Goal: Complete application form

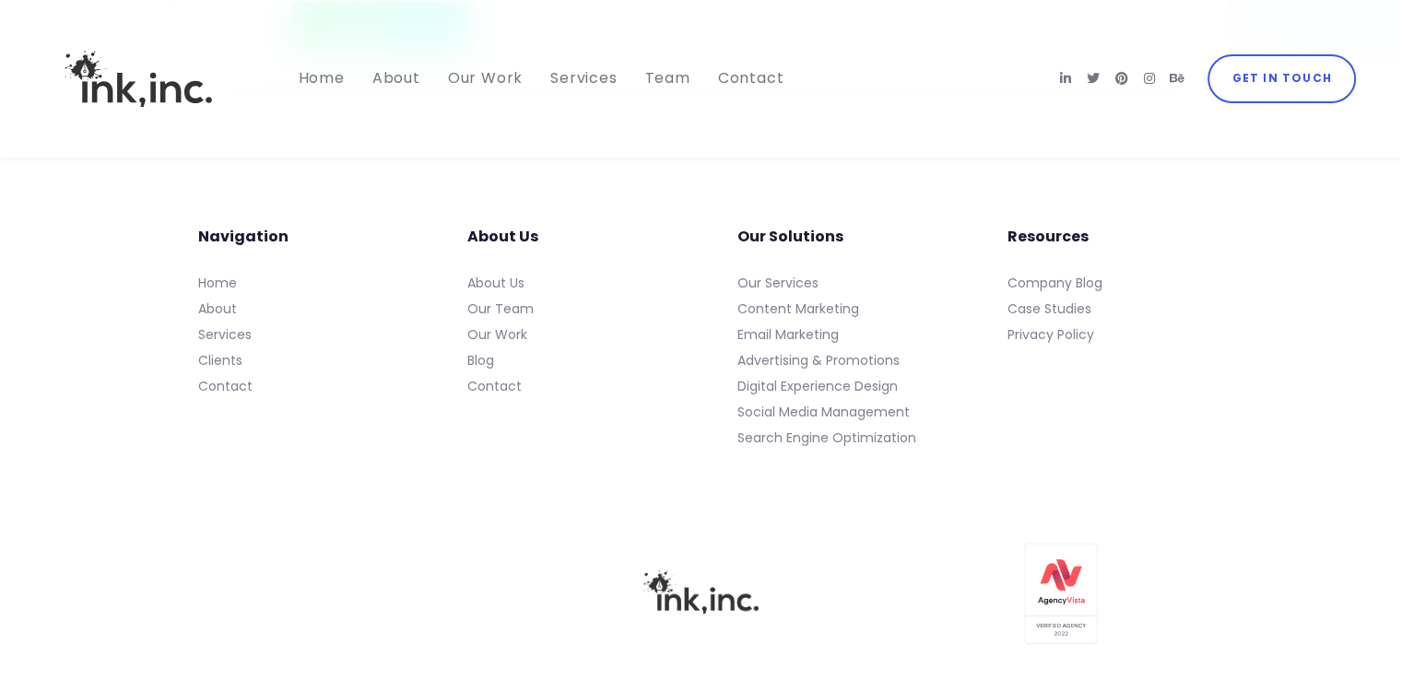
scroll to position [7559, 0]
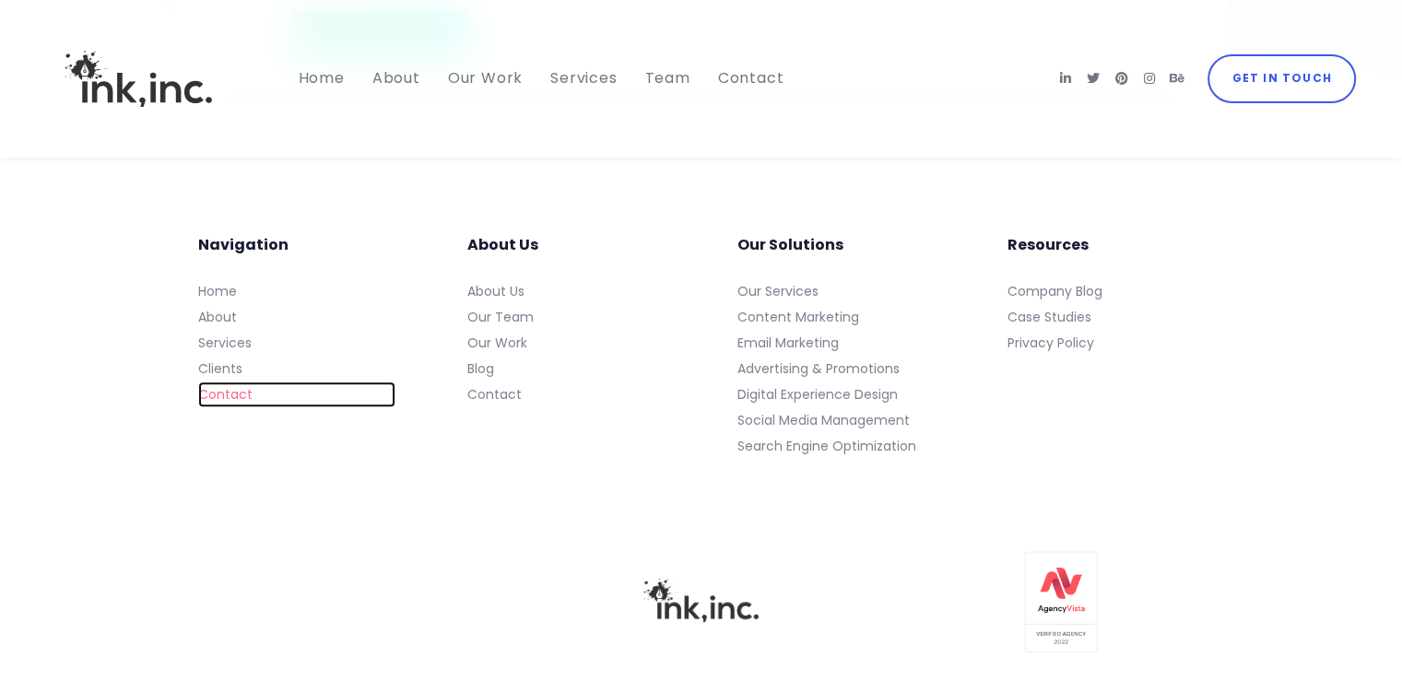
click at [223, 407] on link "Contact" at bounding box center [296, 394] width 197 height 26
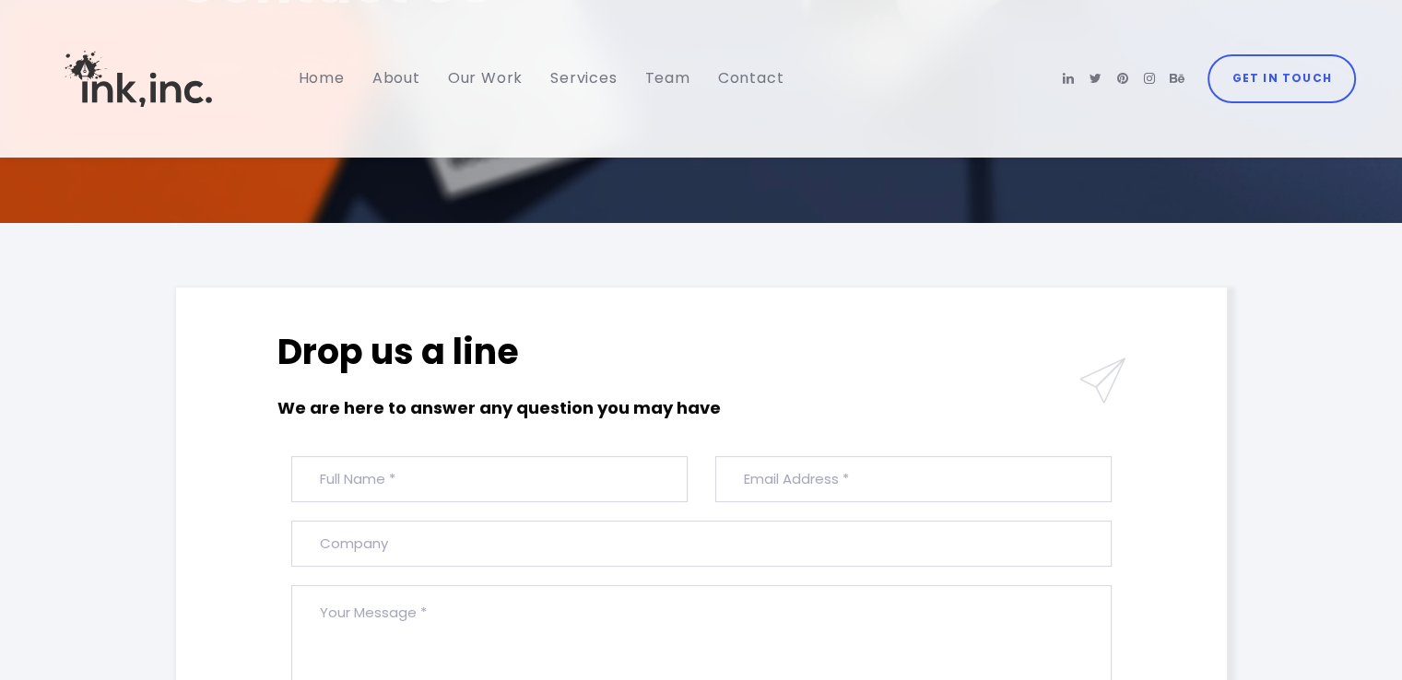
scroll to position [300, 0]
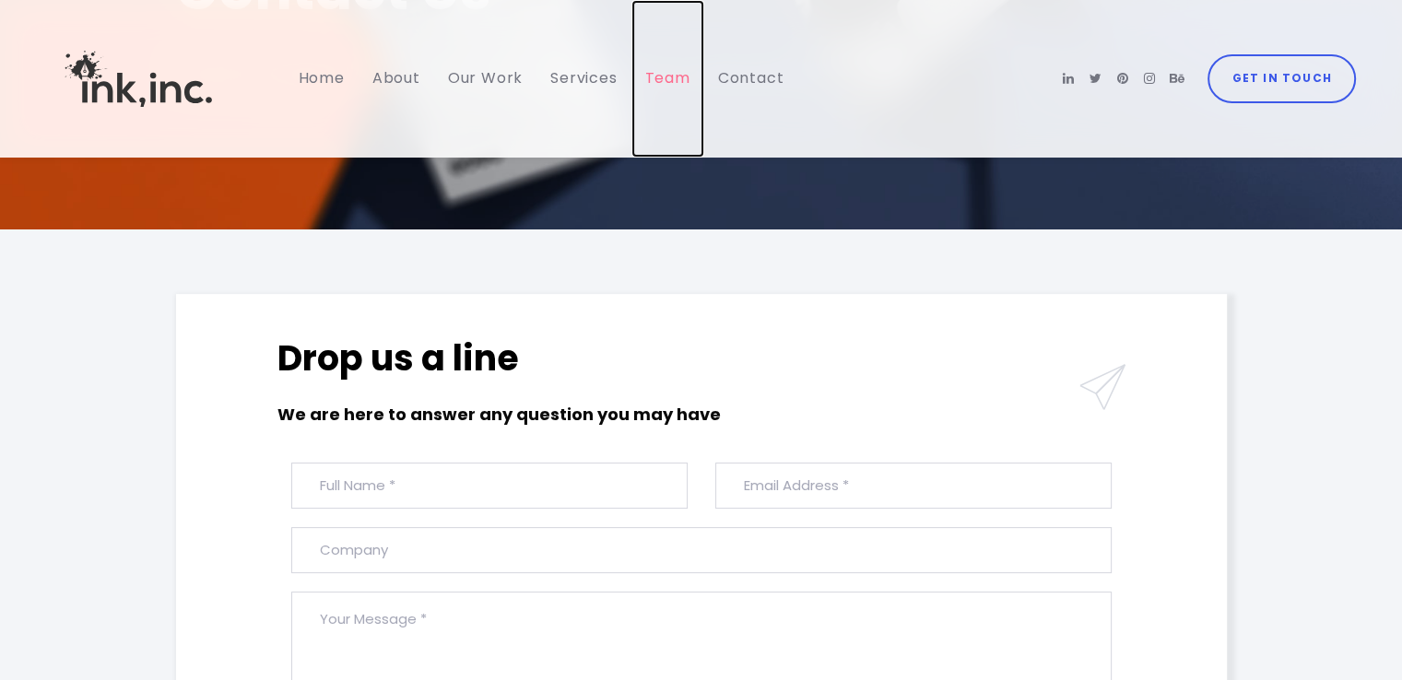
click at [666, 78] on span "Team" at bounding box center [667, 77] width 45 height 21
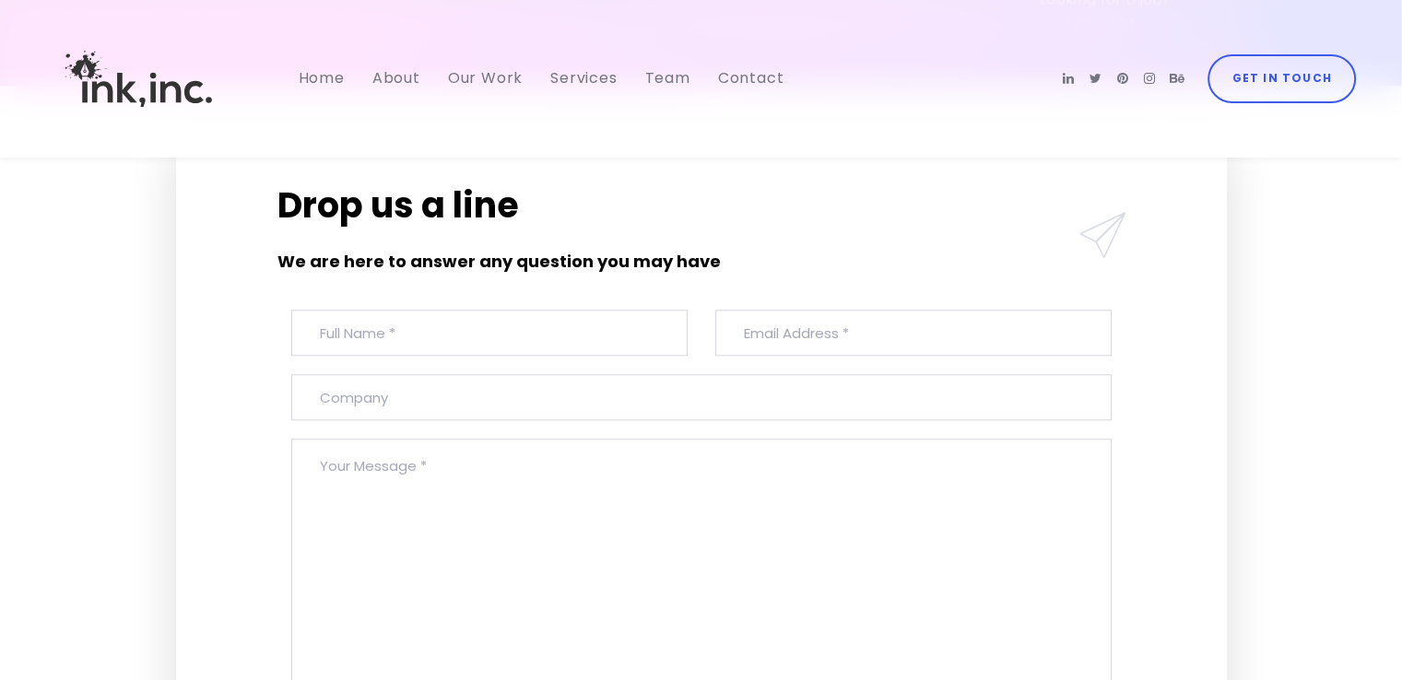
scroll to position [8846, 0]
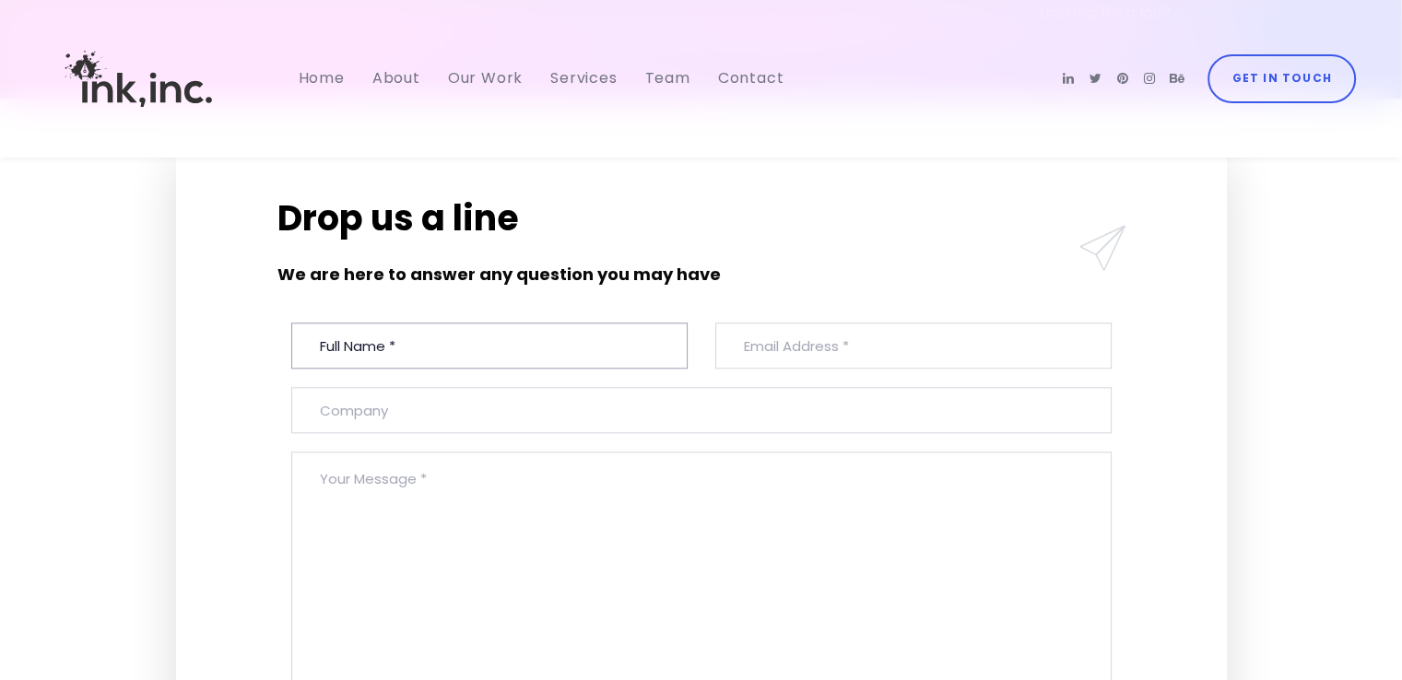
click at [373, 323] on input "text" at bounding box center [489, 346] width 396 height 46
type input "[PERSON_NAME] Basely"
type input "[EMAIL_ADDRESS][DOMAIN_NAME]"
click at [384, 323] on input "[PERSON_NAME] Basely" at bounding box center [489, 346] width 396 height 46
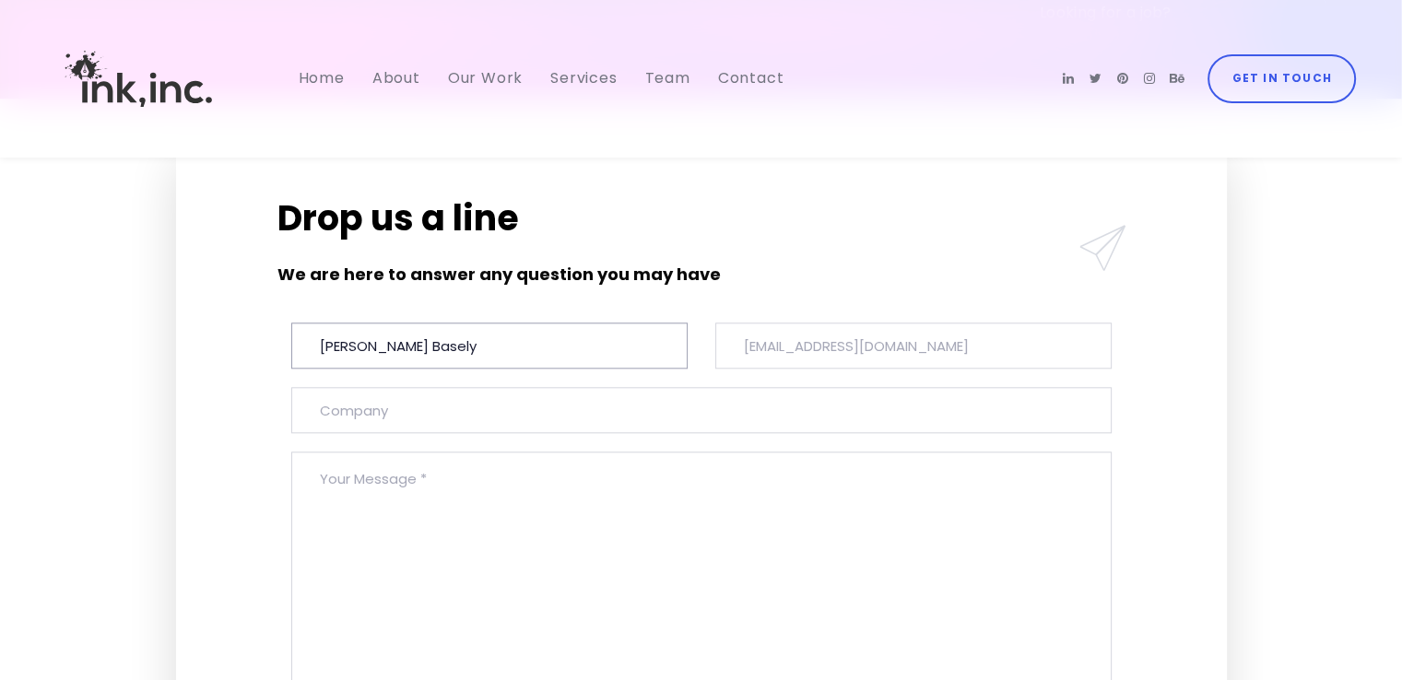
click at [384, 323] on input "[PERSON_NAME] Basely" at bounding box center [489, 346] width 396 height 46
click at [386, 323] on input "[PERSON_NAME] Basely" at bounding box center [489, 346] width 396 height 46
click at [394, 323] on input "[PERSON_NAME] Basely" at bounding box center [489, 346] width 396 height 46
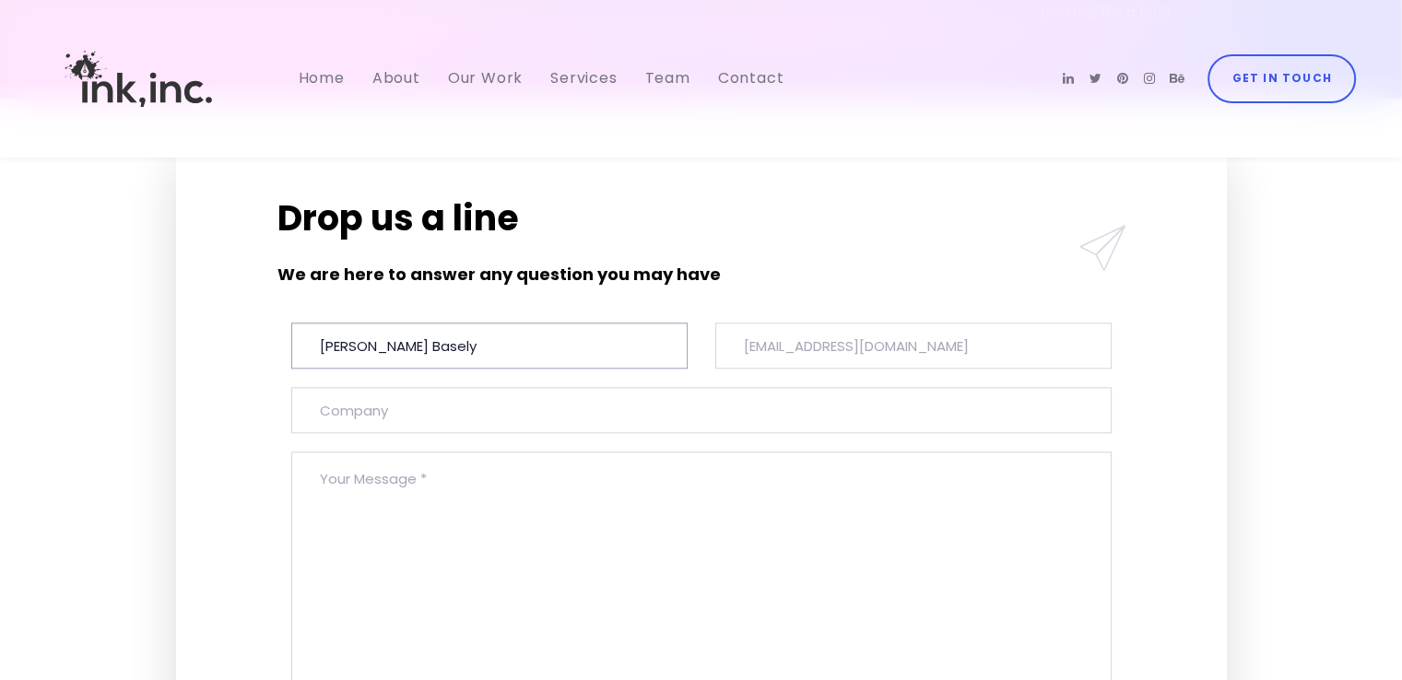
click at [394, 323] on input "[PERSON_NAME] Basely" at bounding box center [489, 346] width 396 height 46
type input "[PERSON_NAME]"
click at [354, 387] on input "text" at bounding box center [701, 410] width 820 height 46
type input "F"
type input "Motion Design Freelancer"
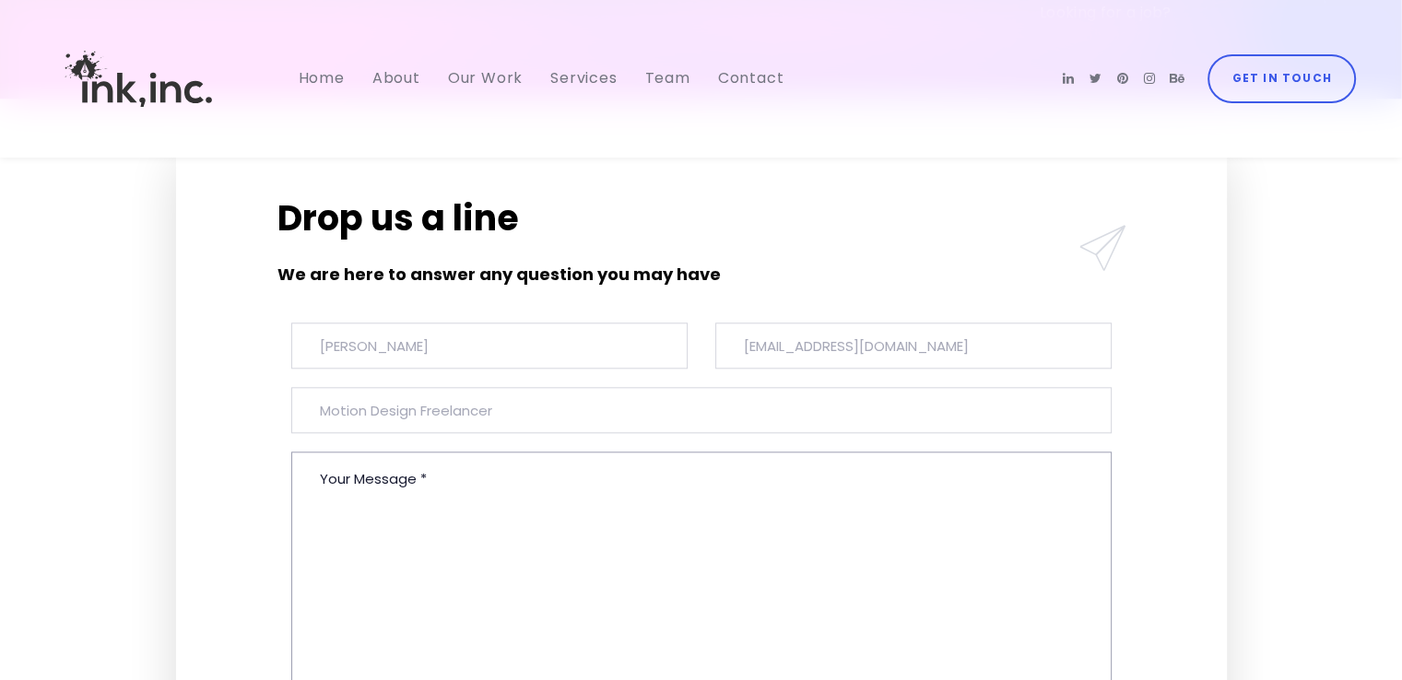
click at [394, 452] on textarea at bounding box center [701, 598] width 820 height 292
click at [346, 452] on textarea at bounding box center [701, 598] width 820 height 292
paste textarea "Hi Ink, Inc. Creative Group Team, I’m [PERSON_NAME], a multidisciplinary design…"
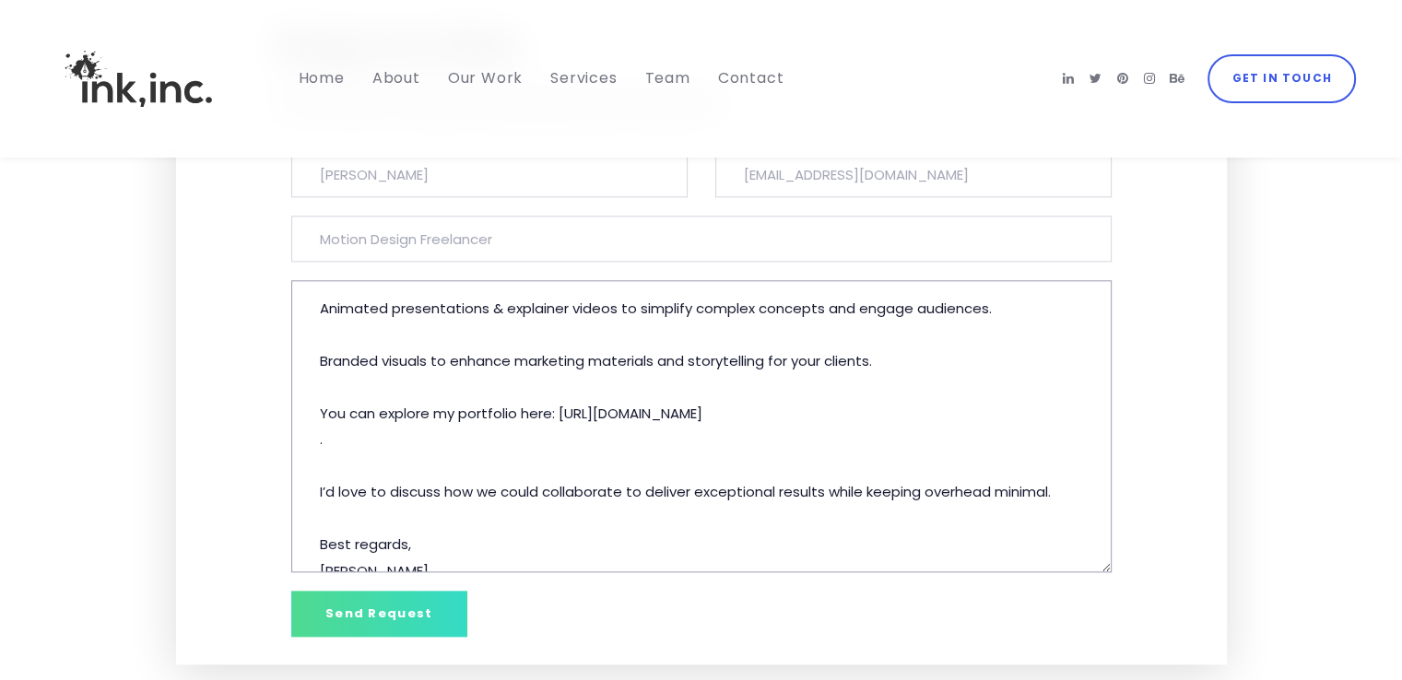
scroll to position [9030, 0]
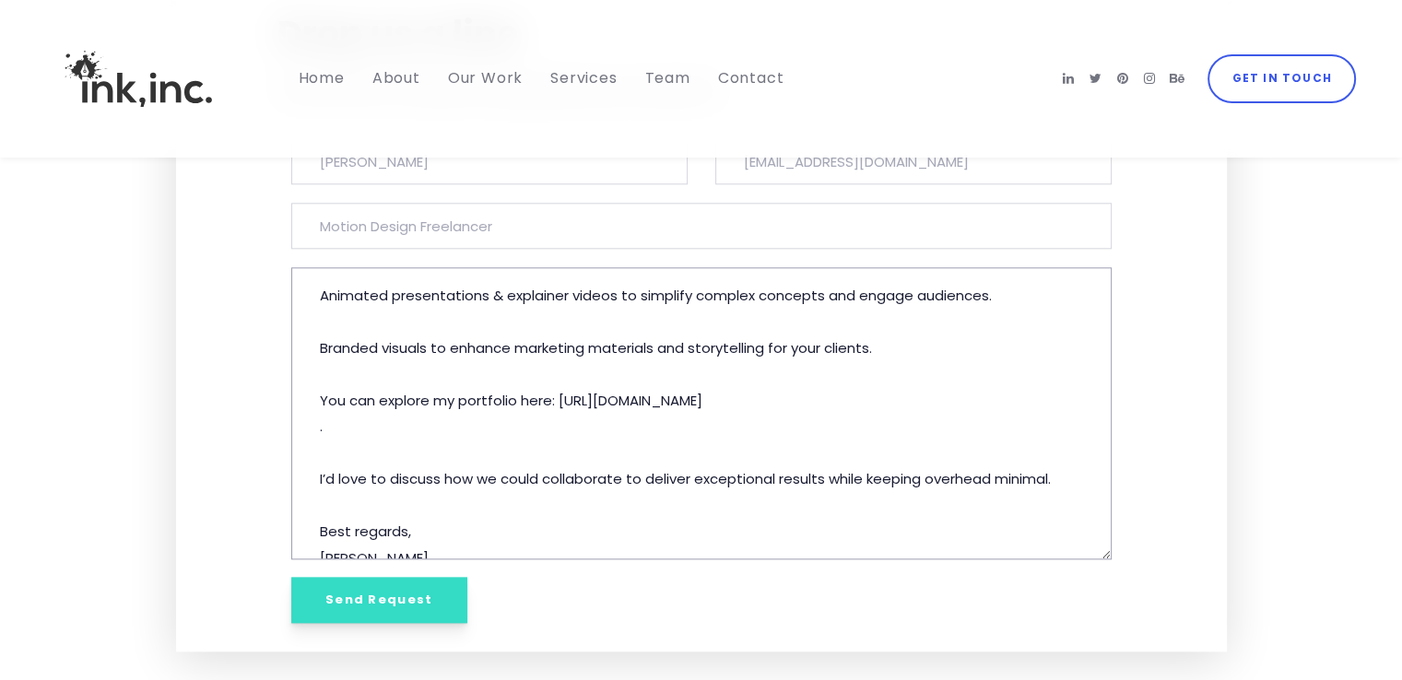
type textarea "Hi Ink, Inc. Creative Group Team, I’m [PERSON_NAME], a multidisciplinary design…"
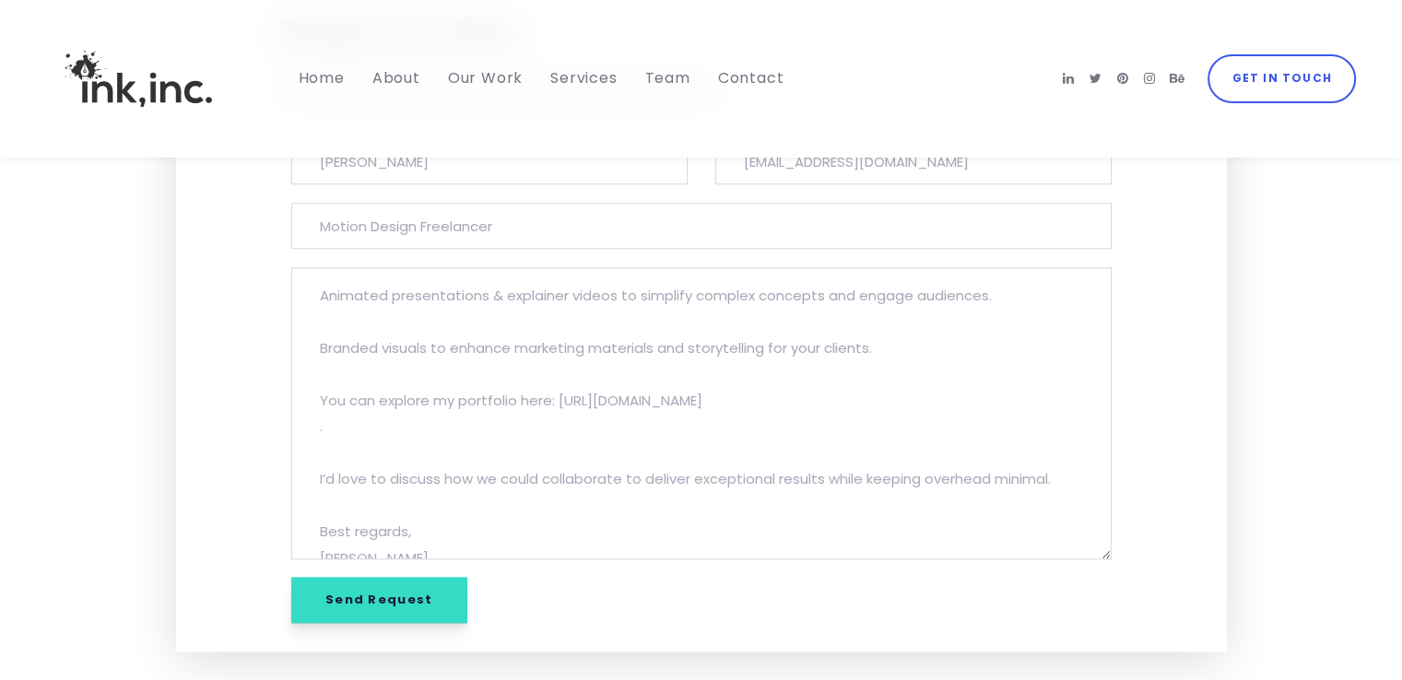
click at [383, 577] on input "Send Request" at bounding box center [379, 600] width 176 height 46
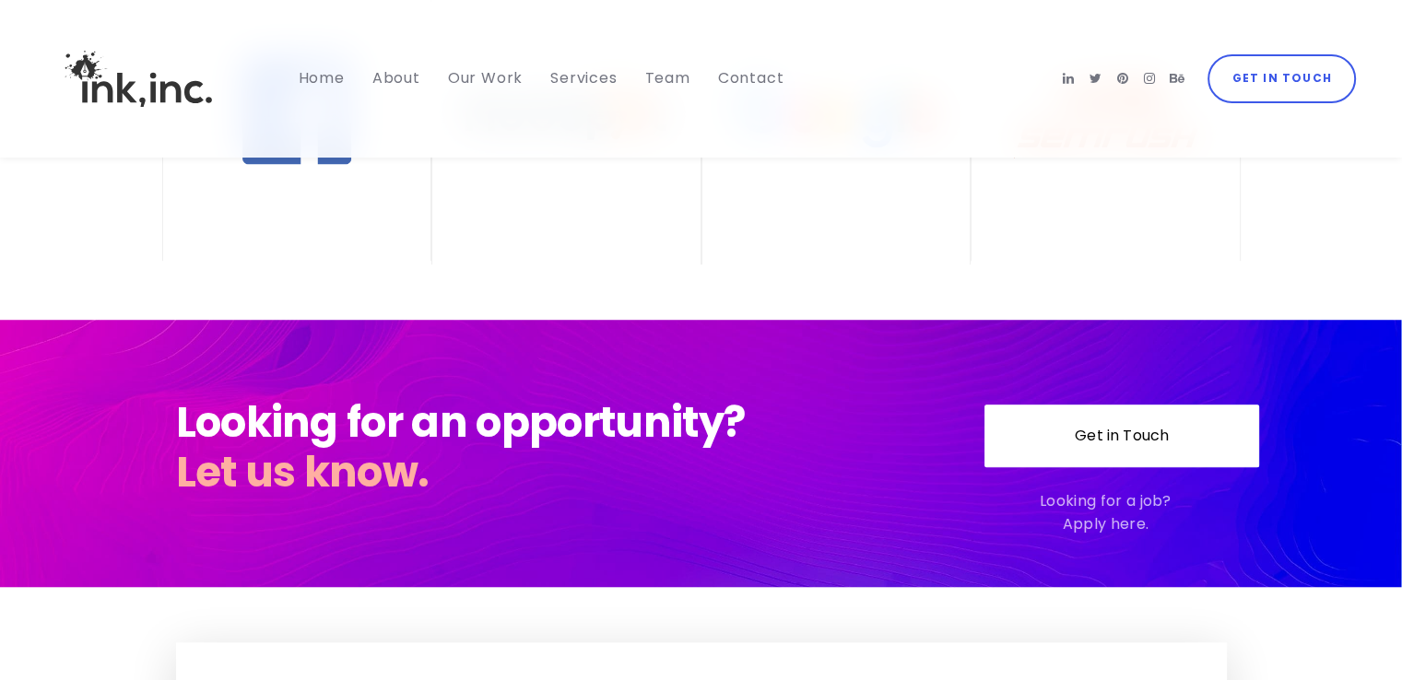
scroll to position [8109, 0]
